Goal: Task Accomplishment & Management: Manage account settings

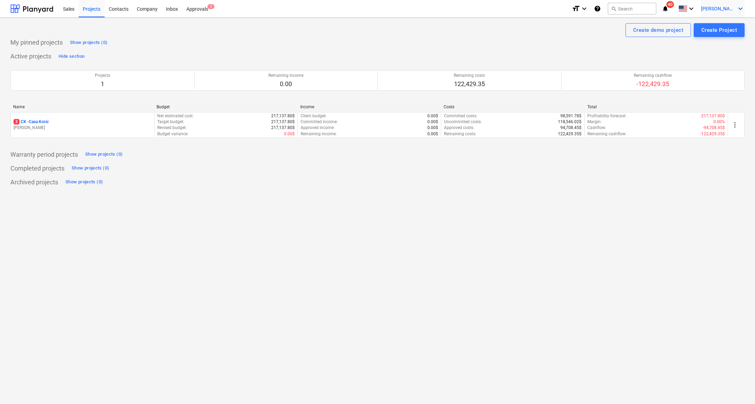
click at [740, 6] on icon "keyboard_arrow_down" at bounding box center [740, 9] width 8 height 8
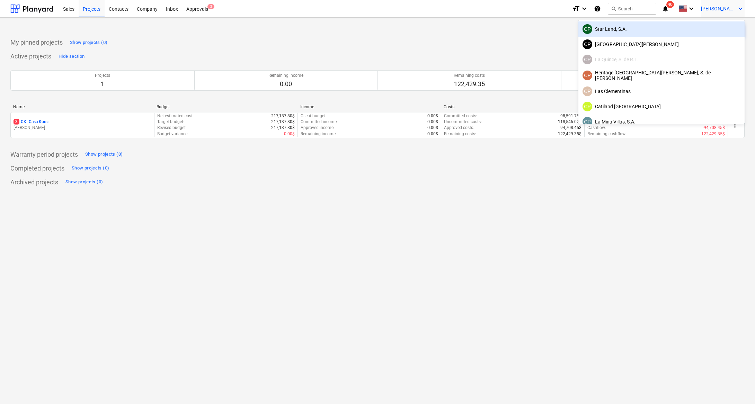
click at [201, 7] on div at bounding box center [377, 202] width 755 height 404
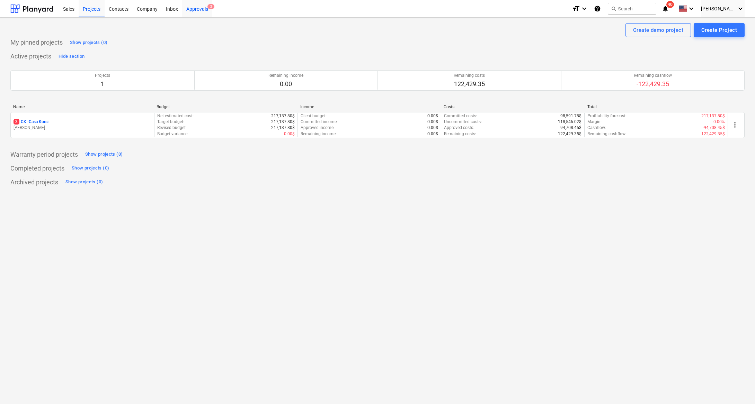
click at [193, 13] on div "Approvals 2" at bounding box center [197, 9] width 30 height 18
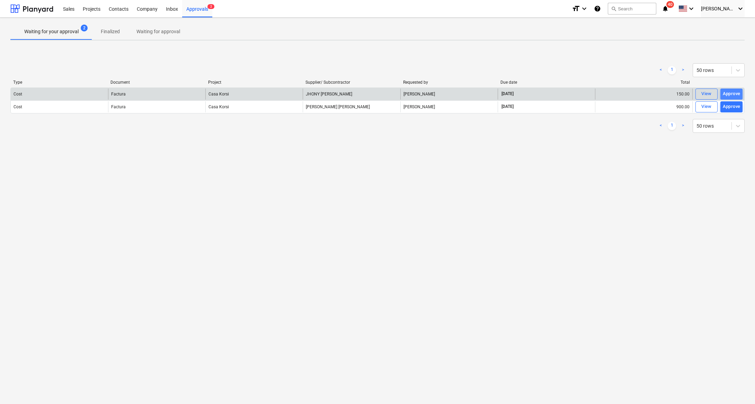
click at [739, 94] on div "Approve" at bounding box center [732, 94] width 18 height 8
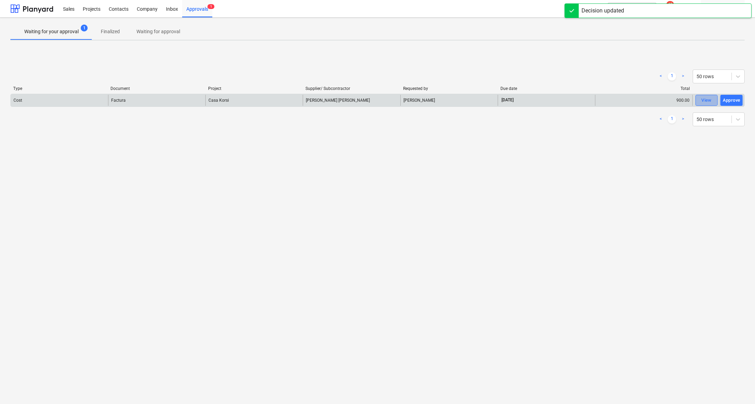
click at [705, 98] on div "View" at bounding box center [706, 101] width 10 height 8
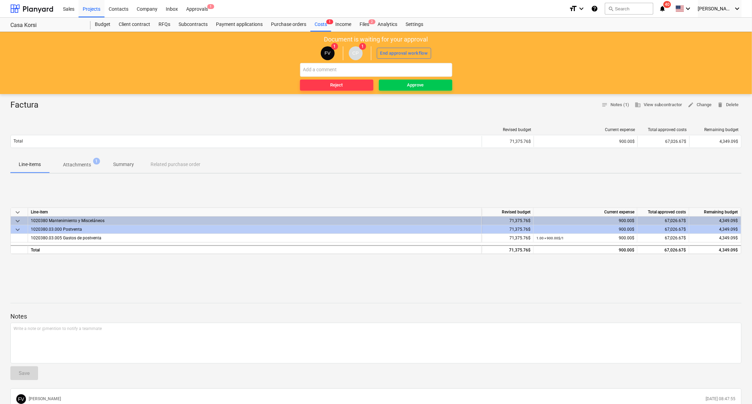
click at [86, 166] on p "Attachments" at bounding box center [77, 164] width 28 height 7
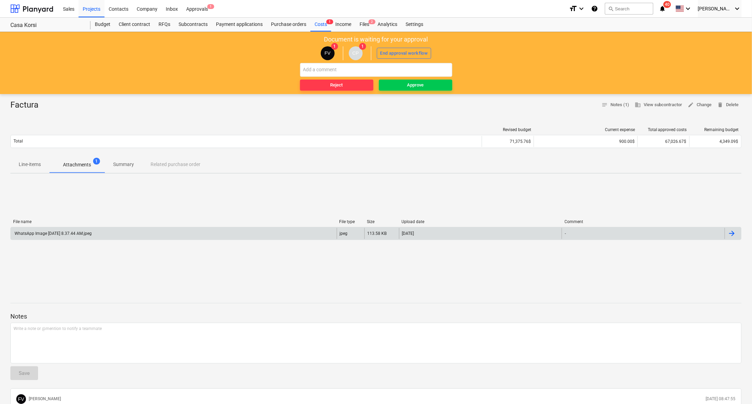
click at [92, 232] on div "WhatsApp Image 2025-09-23 at 8.37.44 AM.jpeg" at bounding box center [53, 233] width 78 height 5
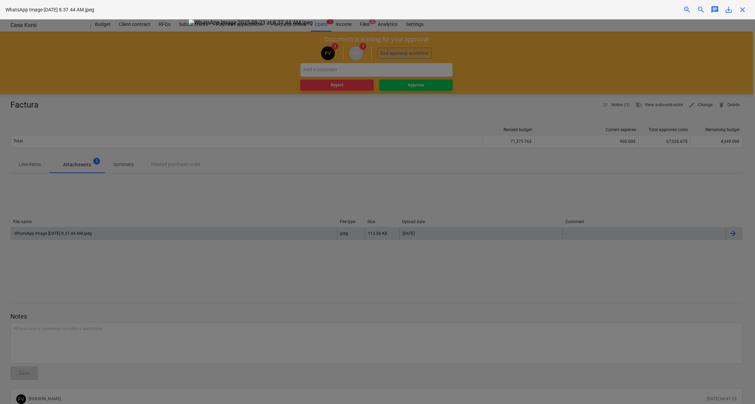
click at [458, 26] on img at bounding box center [377, 22] width 377 height 7
click at [679, 235] on div at bounding box center [377, 211] width 755 height 385
click at [57, 164] on div at bounding box center [377, 211] width 755 height 385
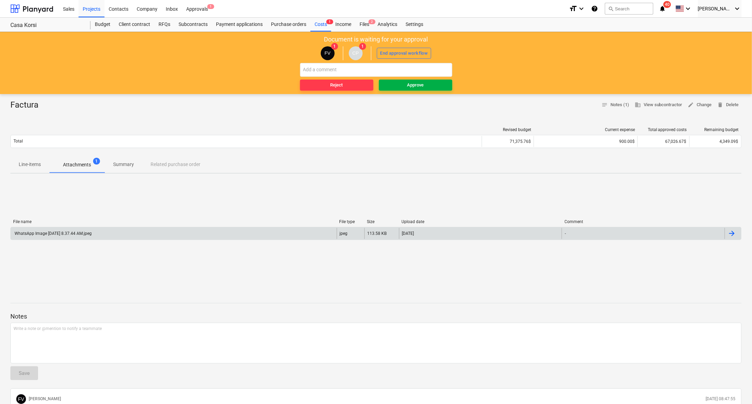
click at [418, 86] on div "Approve" at bounding box center [416, 85] width 17 height 8
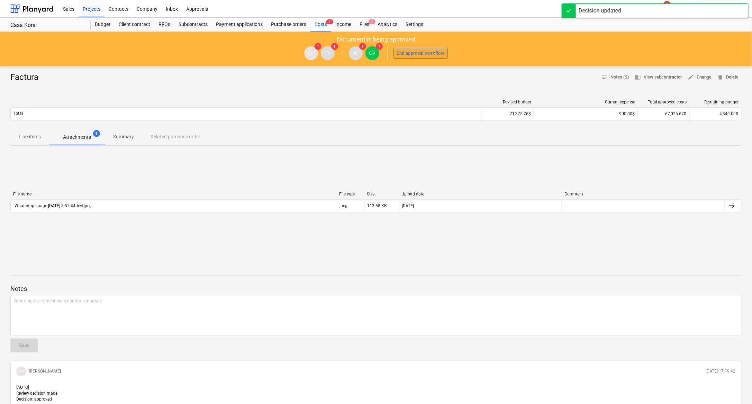
click at [413, 52] on div "End approval workflow" at bounding box center [421, 54] width 48 height 8
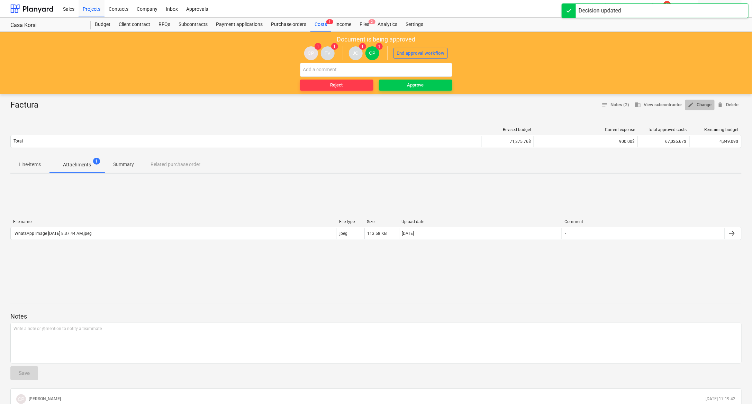
click at [693, 105] on span "edit" at bounding box center [691, 105] width 6 height 6
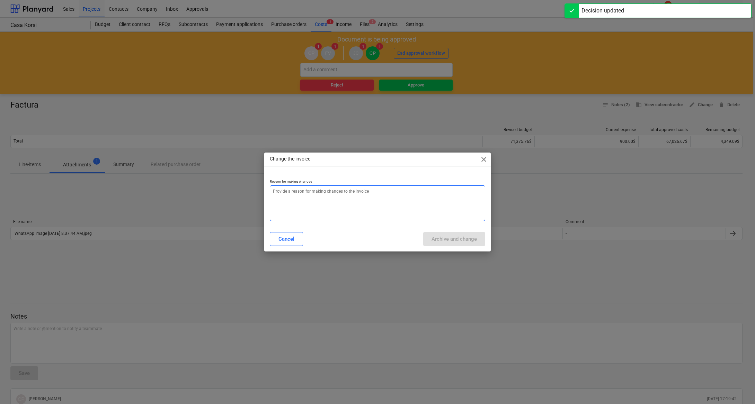
click at [298, 205] on textarea at bounding box center [377, 204] width 215 height 36
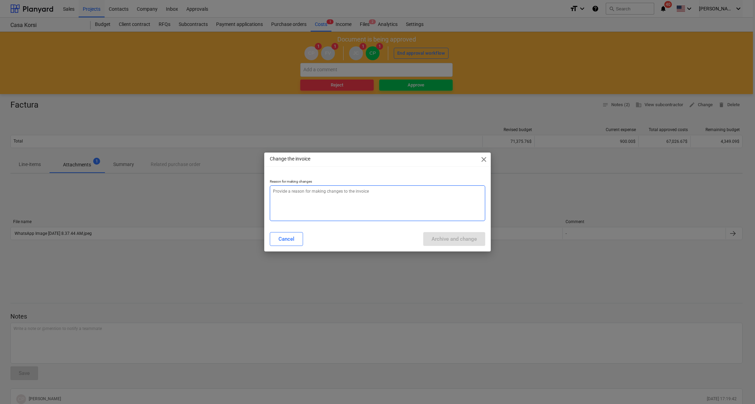
type textarea "x"
type textarea "a"
type textarea "x"
type textarea "aj"
type textarea "x"
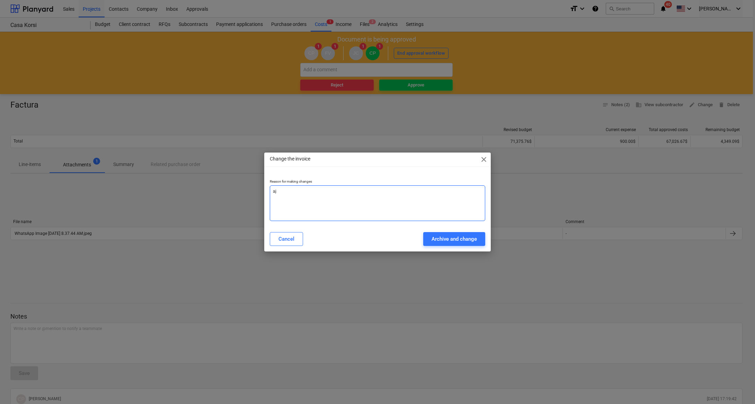
type textarea "aju"
type textarea "x"
type textarea "ajus"
type textarea "x"
type textarea "ajust"
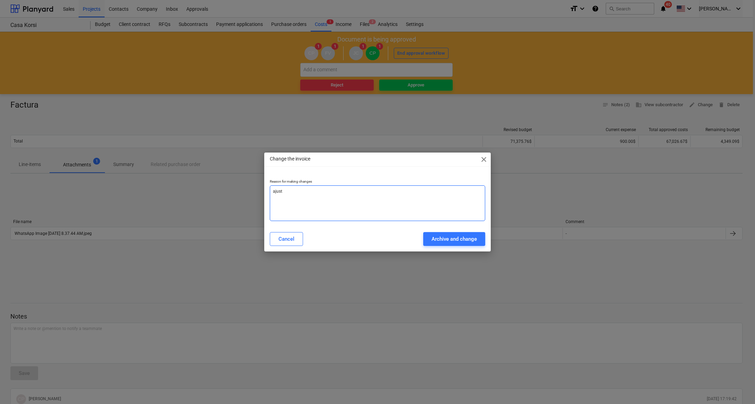
type textarea "x"
type textarea "ajuste"
type textarea "x"
type textarea "ajuste"
type textarea "x"
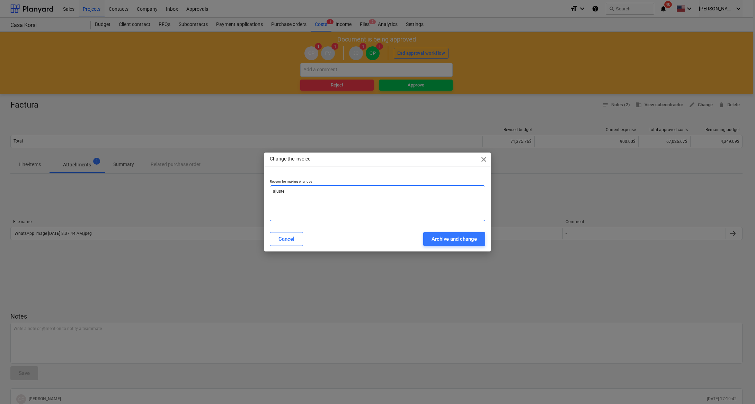
type textarea "ajuste p"
type textarea "x"
type textarea "ajuste pr"
type textarea "x"
type textarea "ajuste pre"
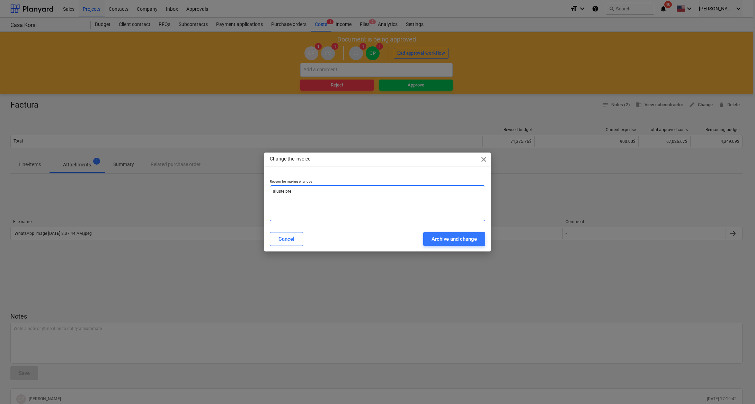
type textarea "x"
type textarea "ajuste pres"
type textarea "x"
type textarea "ajuste presu"
type textarea "x"
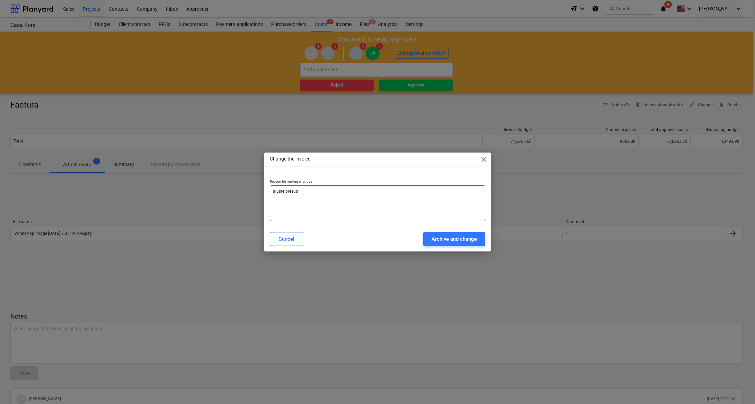
type textarea "ajuste presupu"
type textarea "x"
type textarea "ajuste presupue"
type textarea "x"
type textarea "ajuste presupues"
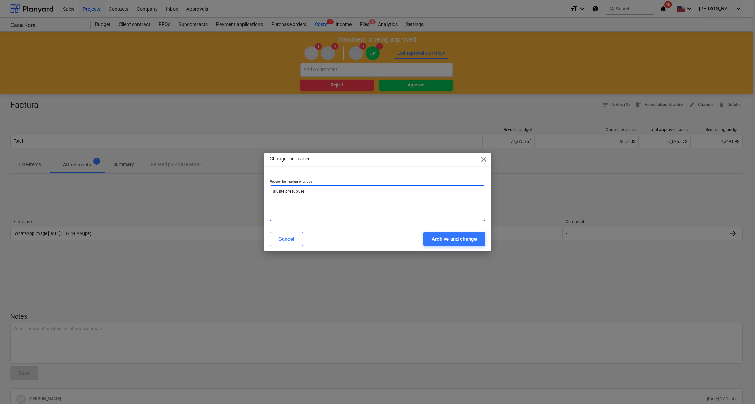
type textarea "x"
type textarea "ajuste presupuest"
type textarea "x"
type textarea "ajuste presupuesto"
type textarea "x"
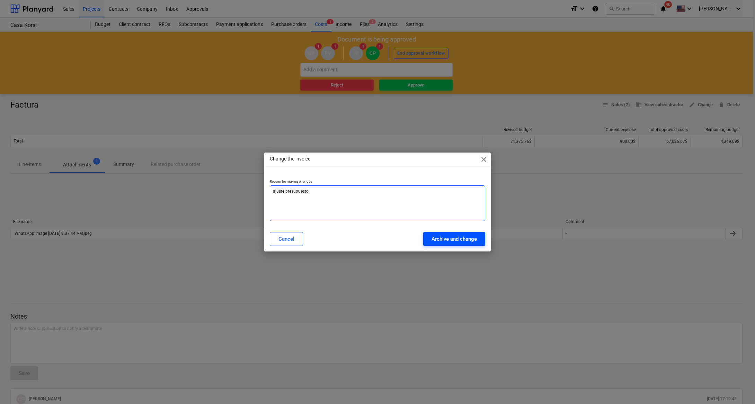
type textarea "ajuste presupuesto"
click at [464, 238] on div "Archive and change" at bounding box center [453, 239] width 45 height 9
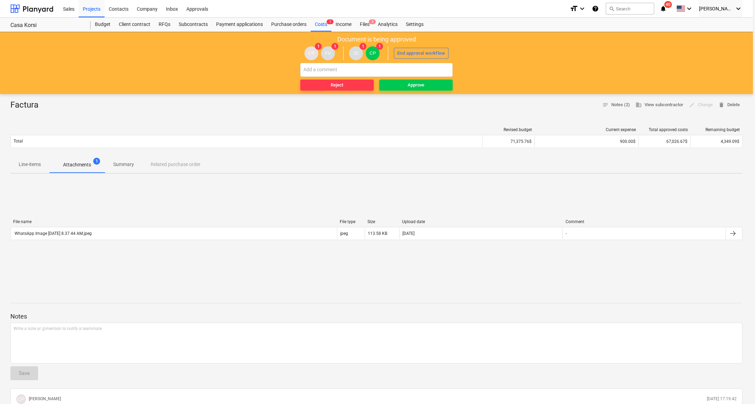
type textarea "x"
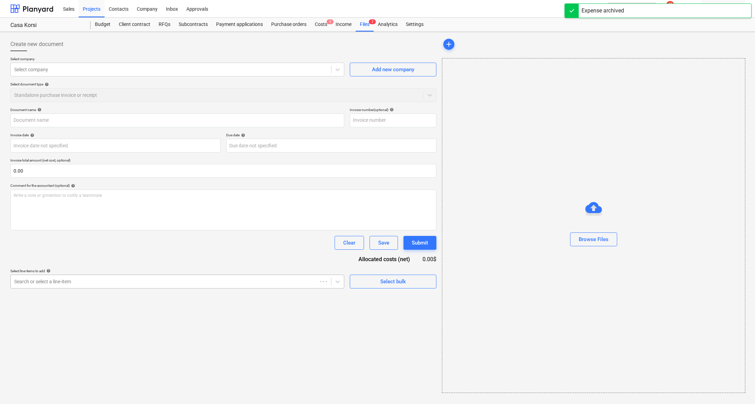
type input "Factura"
type input "0560"
type input "24 Sep 2025"
type input "01 Oct 2025"
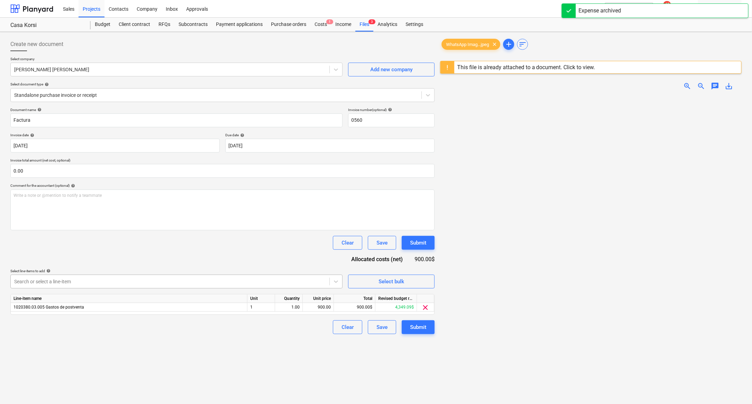
click at [150, 287] on div "Search or select a line-item" at bounding box center [176, 282] width 332 height 14
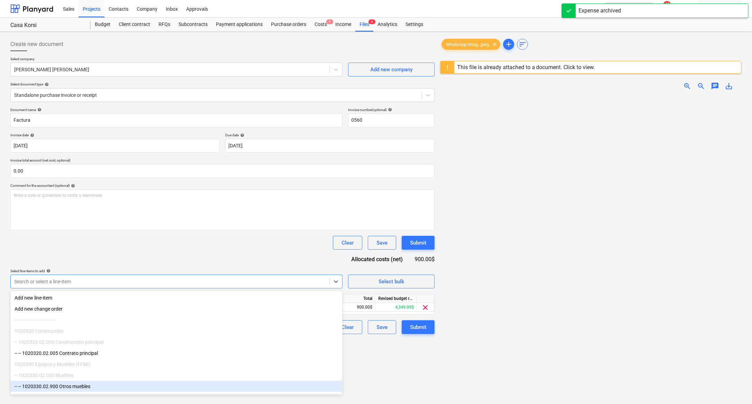
click at [98, 387] on div "-- -- 1020330.02.900 Otros muebles" at bounding box center [176, 386] width 332 height 11
click at [417, 378] on div "Create new document Select company RICARDO ALBERTO DUARTE RODRIGUEZ Add new com…" at bounding box center [223, 259] width 430 height 449
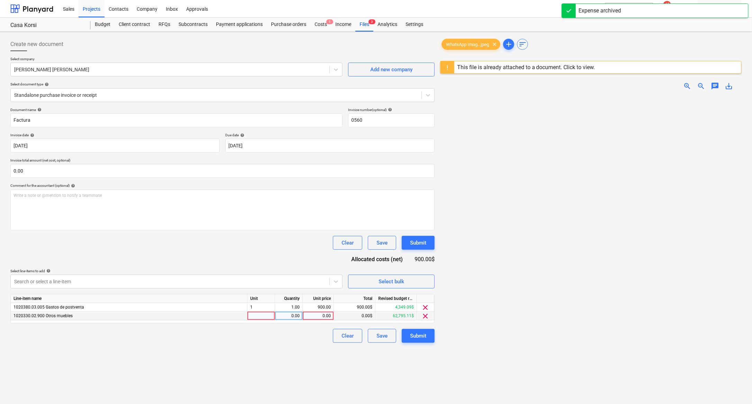
click at [312, 317] on div "0.00" at bounding box center [318, 316] width 25 height 9
type input "900"
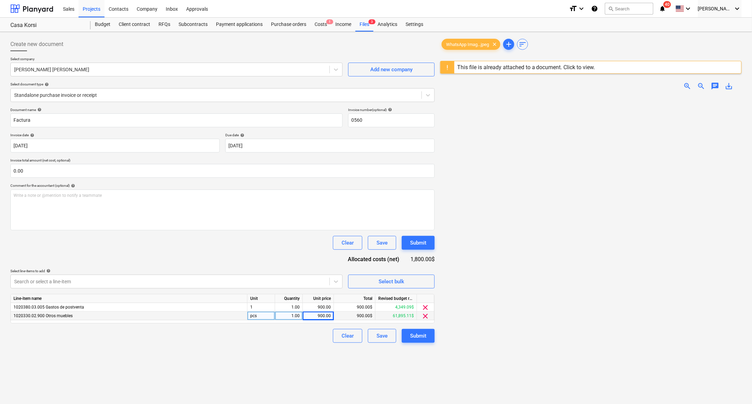
click at [293, 333] on div "Clear Save Submit" at bounding box center [222, 336] width 424 height 14
click at [427, 307] on span "clear" at bounding box center [426, 308] width 8 height 8
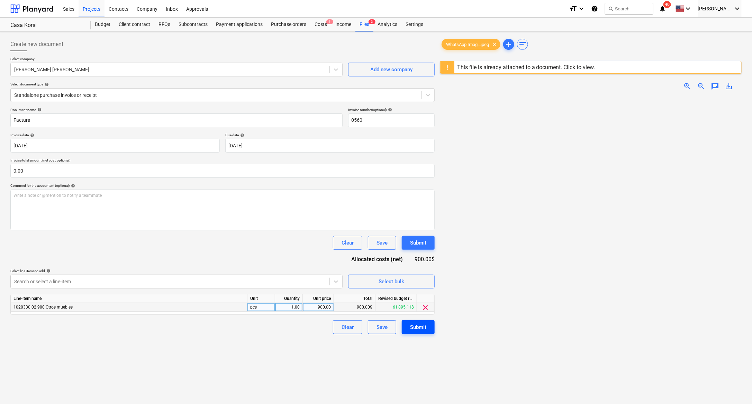
click at [421, 327] on div "Submit" at bounding box center [418, 327] width 16 height 9
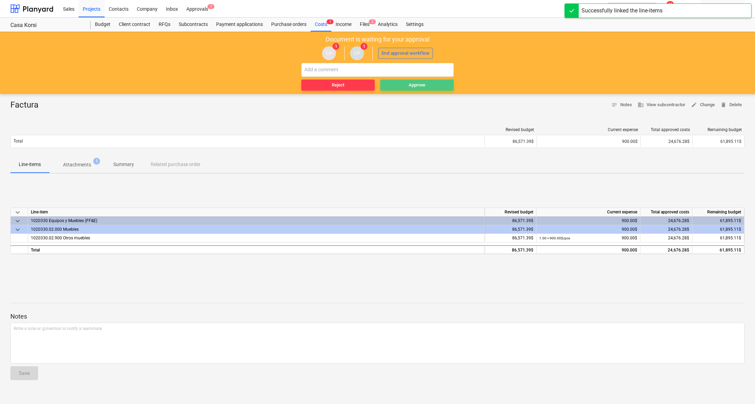
click at [415, 83] on div "Approve" at bounding box center [417, 85] width 17 height 8
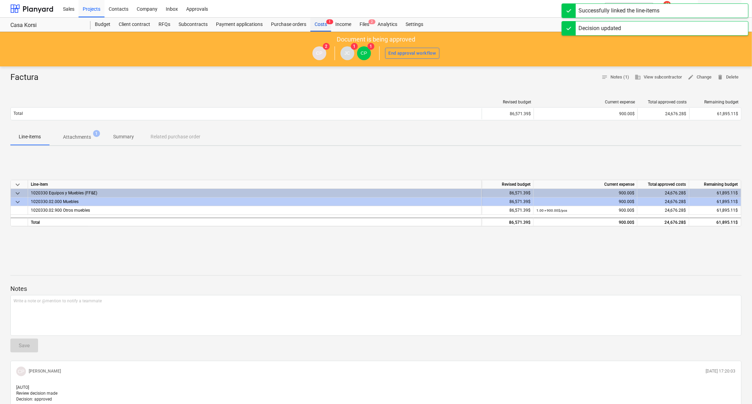
click at [319, 23] on div "Costs 1" at bounding box center [321, 25] width 21 height 14
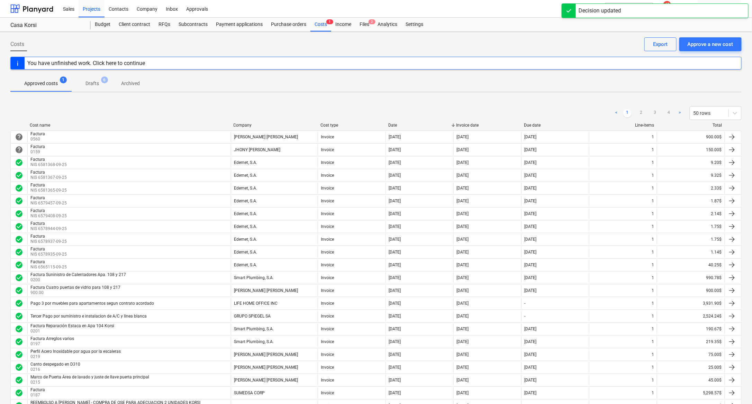
click at [677, 11] on div "Decision updated" at bounding box center [655, 10] width 187 height 15
click at [666, 10] on icon "notifications" at bounding box center [662, 9] width 7 height 8
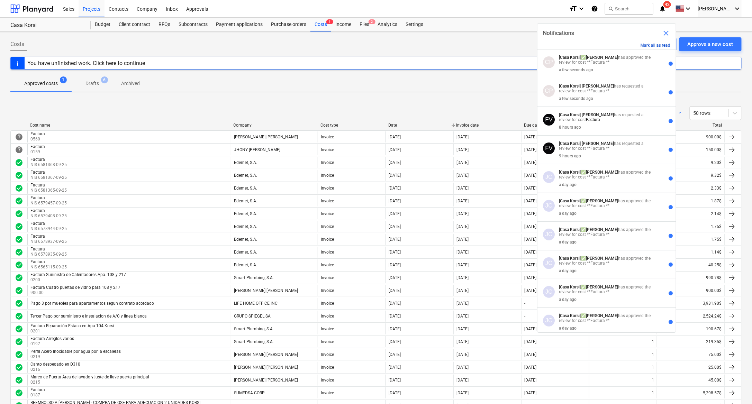
click at [659, 45] on button "Mark all as read" at bounding box center [656, 45] width 30 height 5
click at [739, 7] on icon "keyboard_arrow_down" at bounding box center [738, 9] width 8 height 8
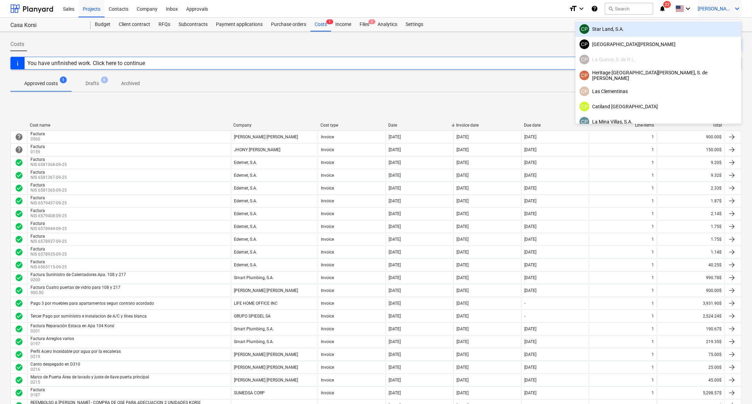
click at [665, 26] on div "CP Star Land, S.A." at bounding box center [659, 29] width 158 height 10
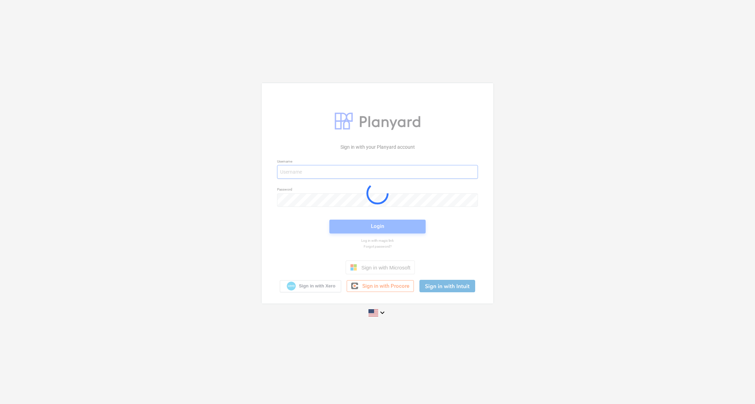
type input "claudia+hsd@conservatoriosa.com"
